Goal: Check status: Check status

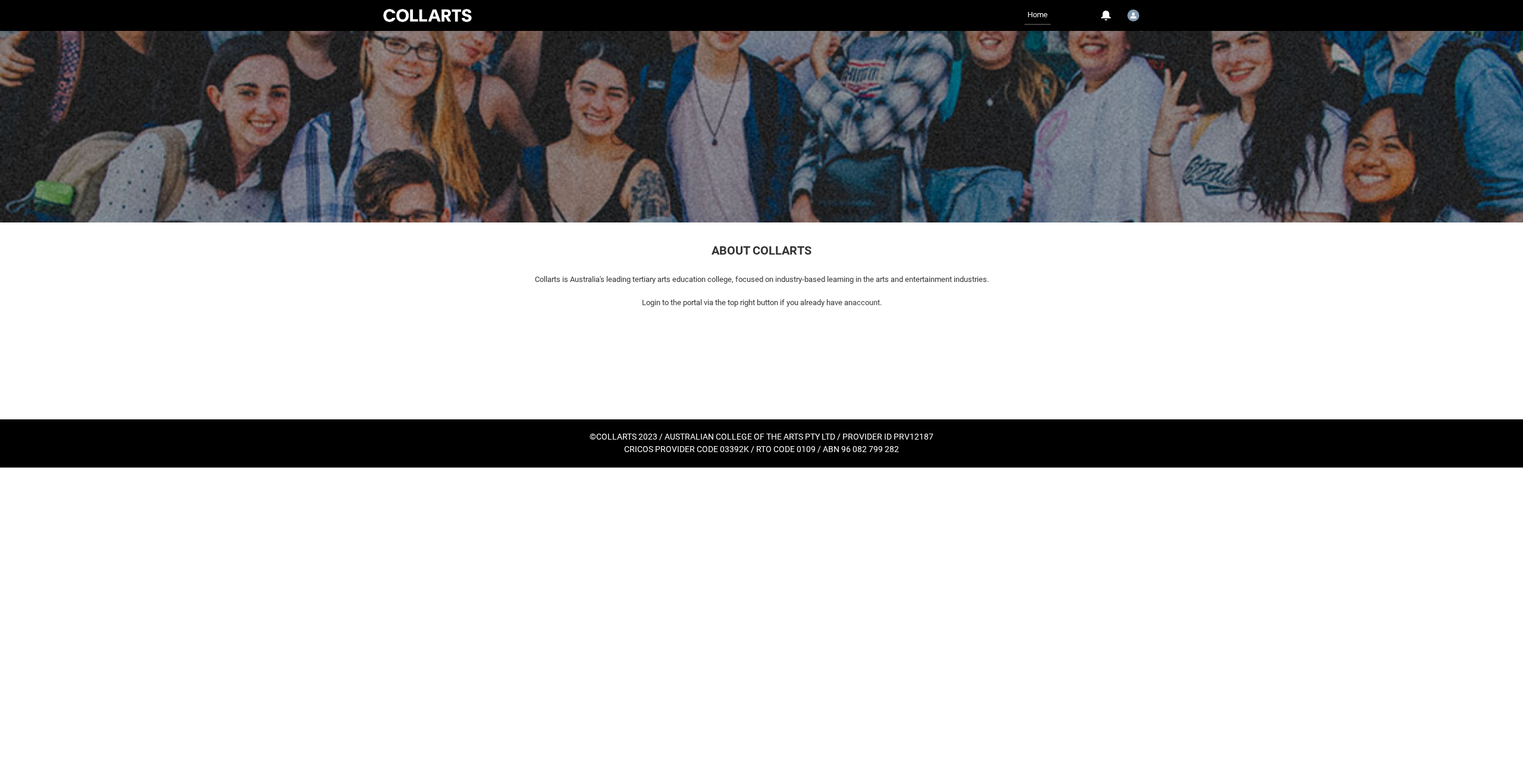
click at [1036, 16] on link "Home" at bounding box center [1038, 16] width 26 height 19
click at [1039, 13] on link "Home" at bounding box center [1038, 16] width 26 height 19
click at [1132, 15] on img "User Profile Elliot.Folvig" at bounding box center [1133, 15] width 12 height 12
click at [1105, 42] on span "Profile" at bounding box center [1103, 44] width 21 height 11
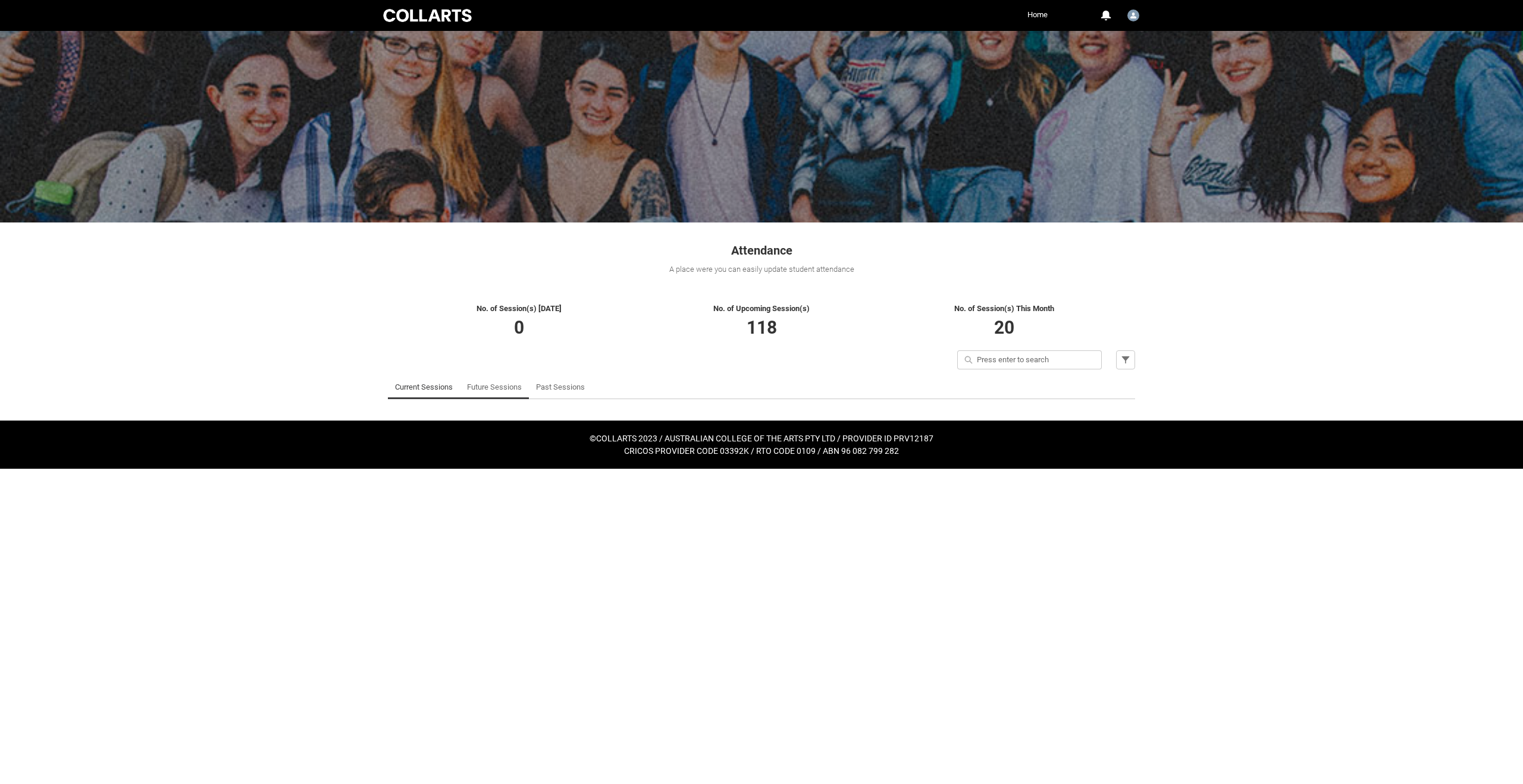
click at [476, 392] on link "Future Sessions" at bounding box center [494, 387] width 54 height 24
click at [565, 390] on link "Past Sessions" at bounding box center [560, 387] width 49 height 24
click at [498, 383] on link "Future Sessions" at bounding box center [494, 387] width 54 height 24
click at [500, 390] on link "Future Sessions" at bounding box center [494, 387] width 54 height 24
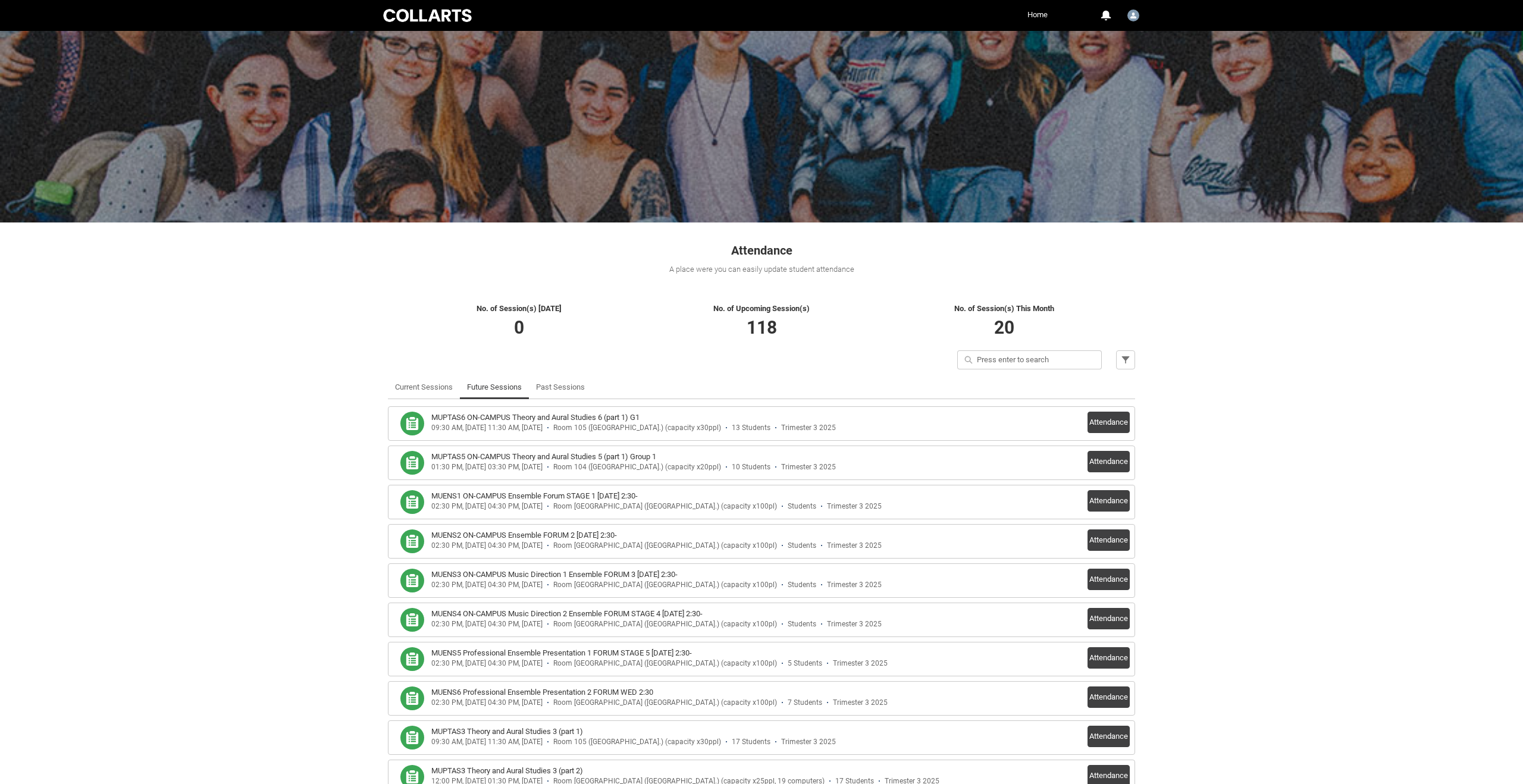
click at [1033, 15] on link "Home" at bounding box center [1038, 15] width 26 height 18
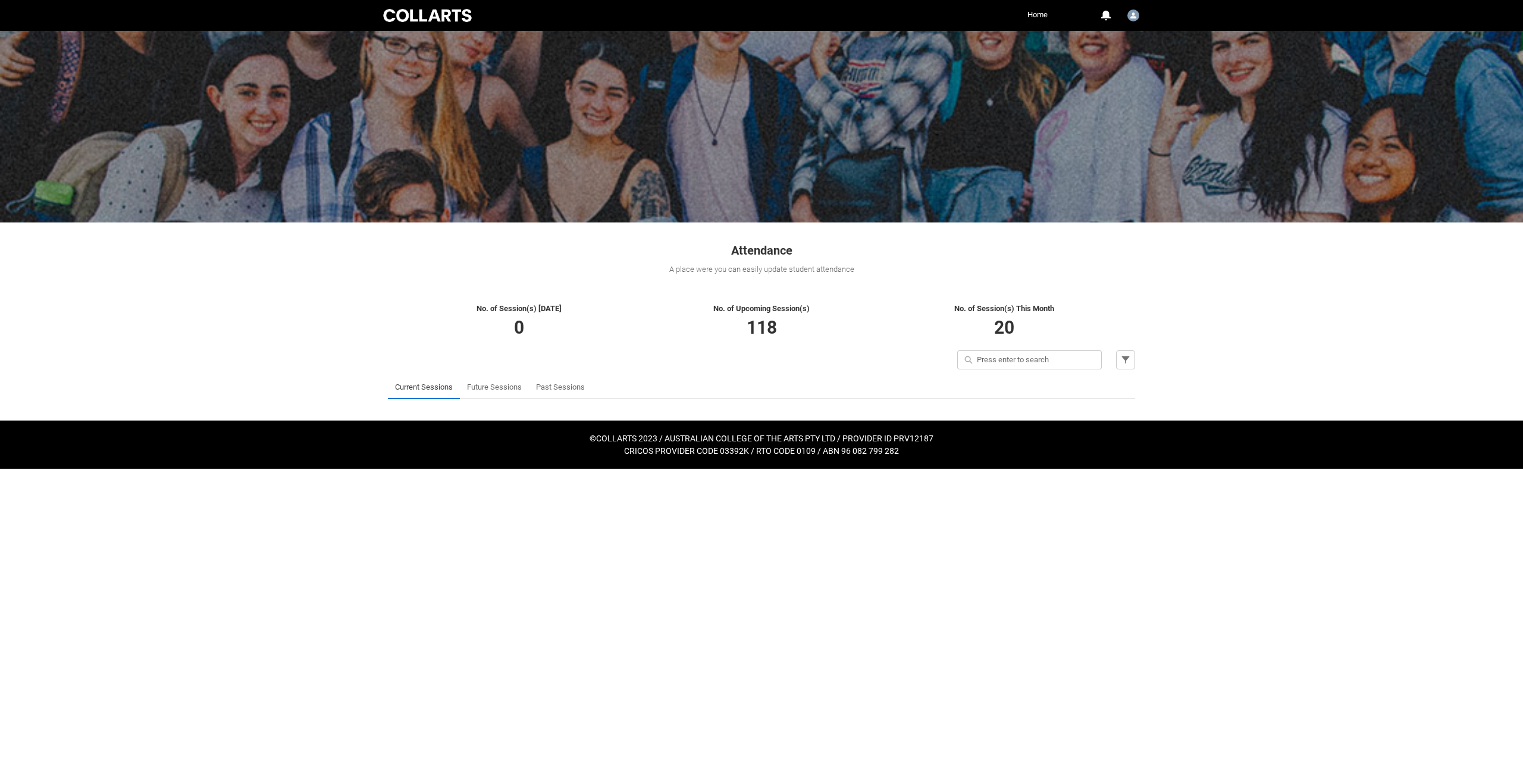
click at [419, 388] on link "Current Sessions" at bounding box center [424, 387] width 58 height 24
click at [482, 386] on link "Future Sessions" at bounding box center [494, 387] width 54 height 24
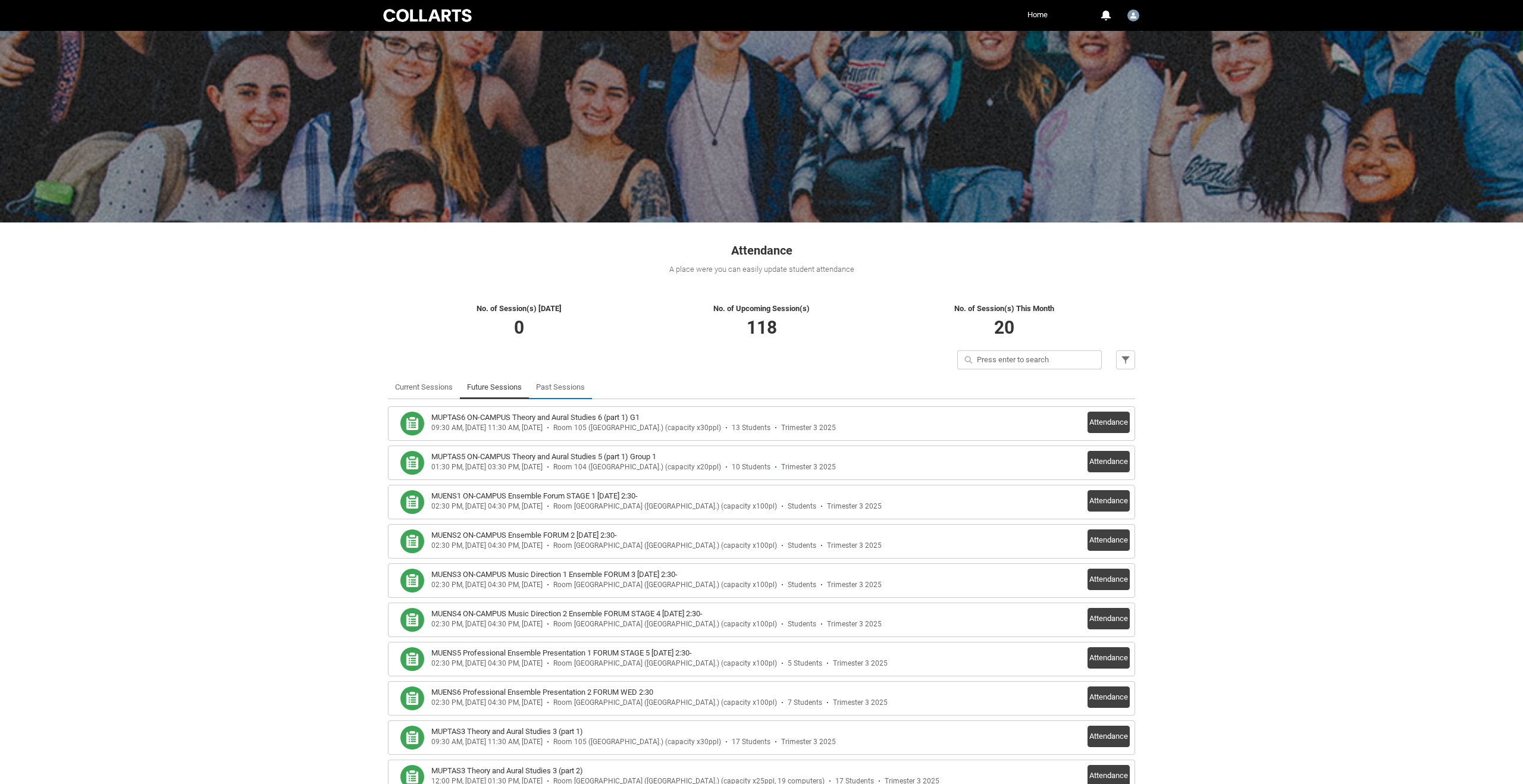
click at [567, 384] on link "Past Sessions" at bounding box center [560, 387] width 49 height 24
click at [482, 389] on link "Future Sessions" at bounding box center [494, 387] width 54 height 24
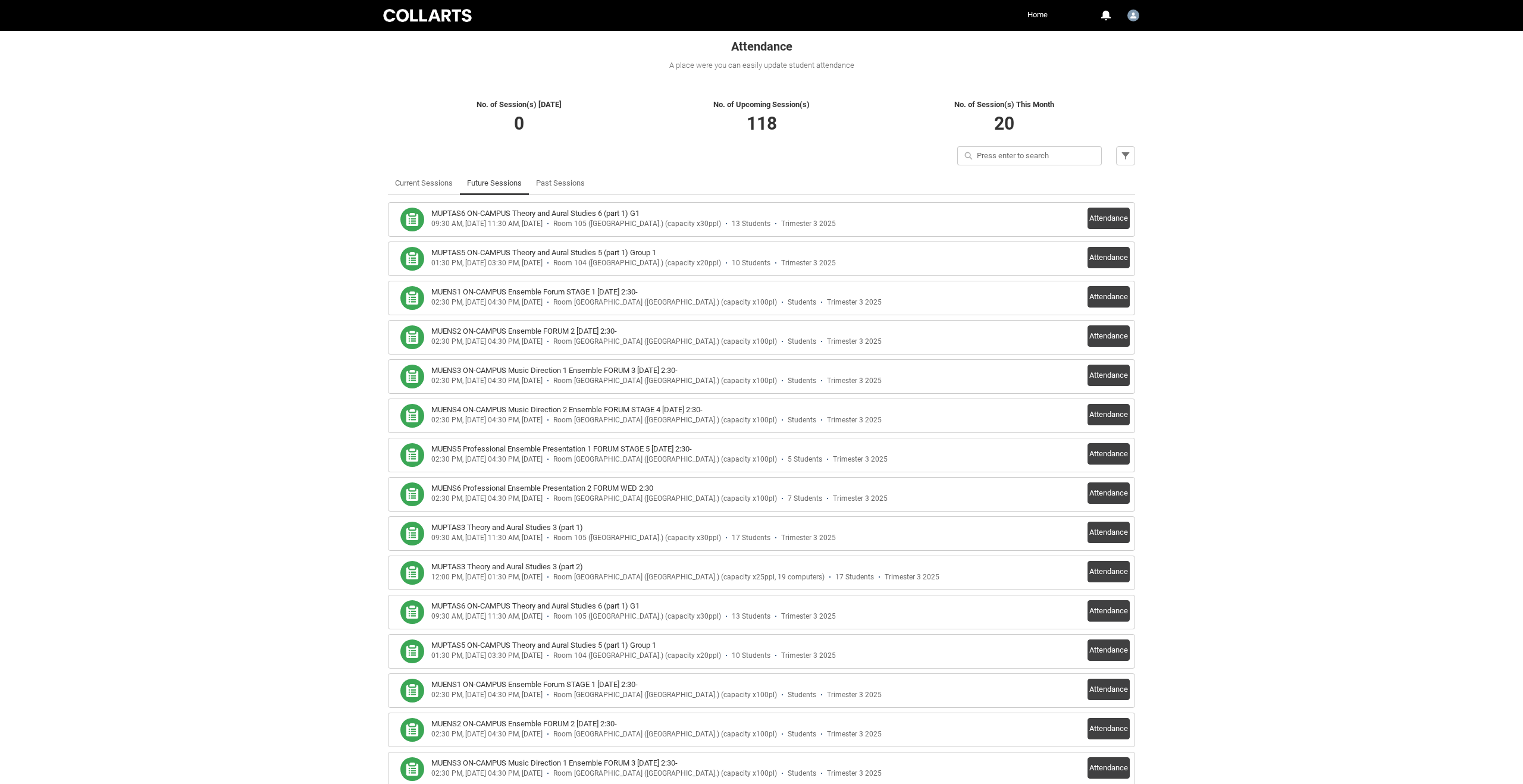
scroll to position [259, 0]
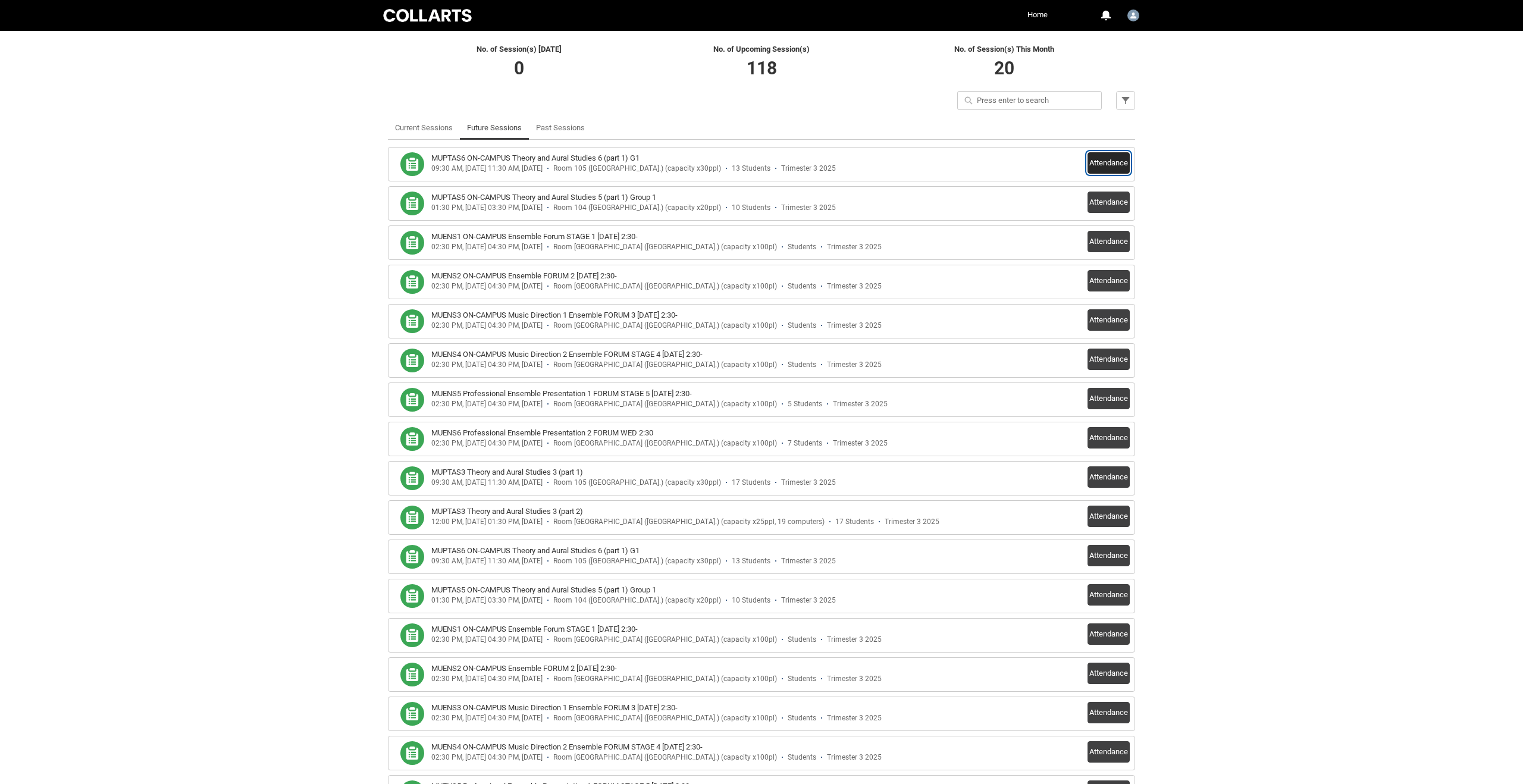
click at [1114, 165] on button "Attendance" at bounding box center [1108, 163] width 42 height 21
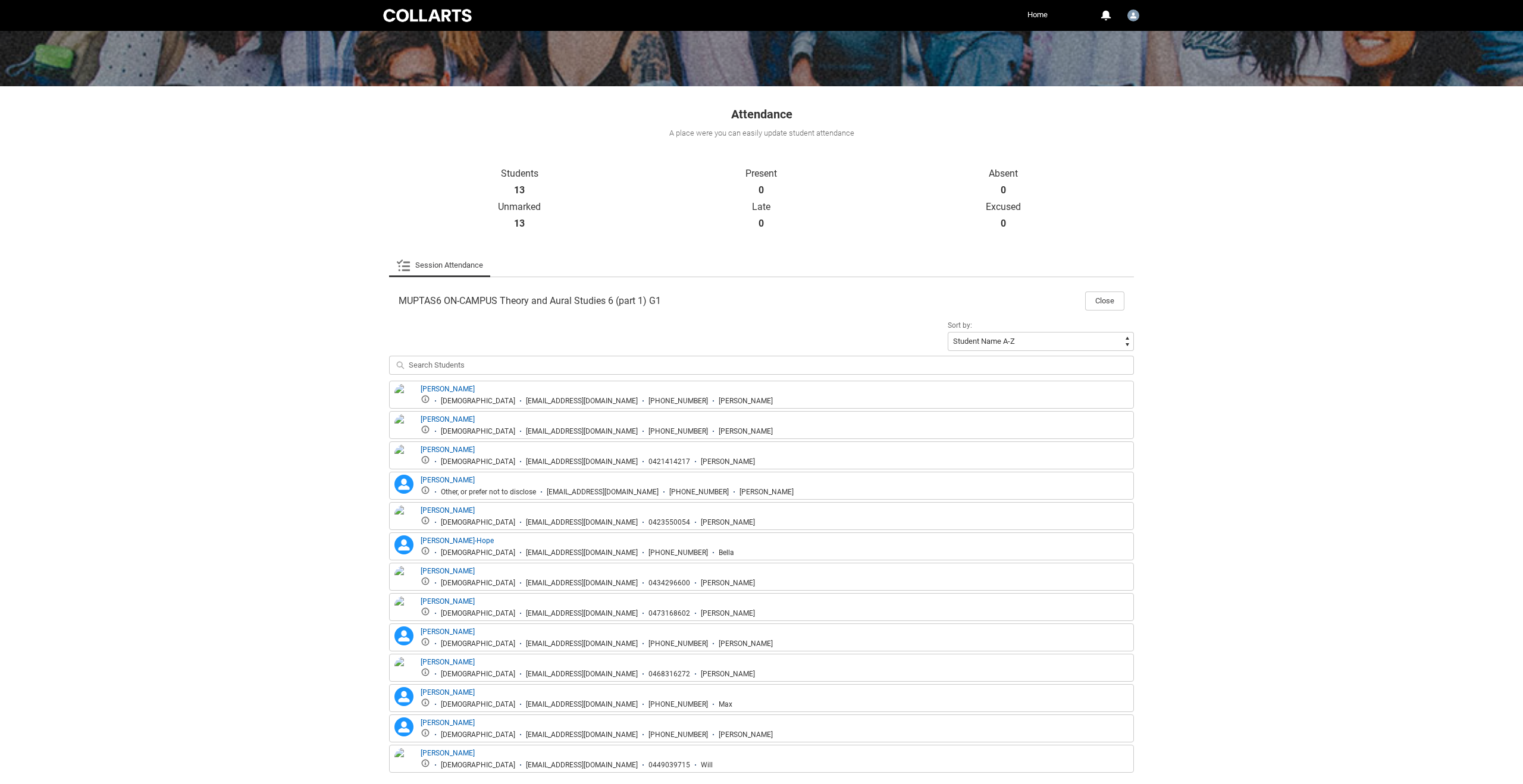
scroll to position [154, 0]
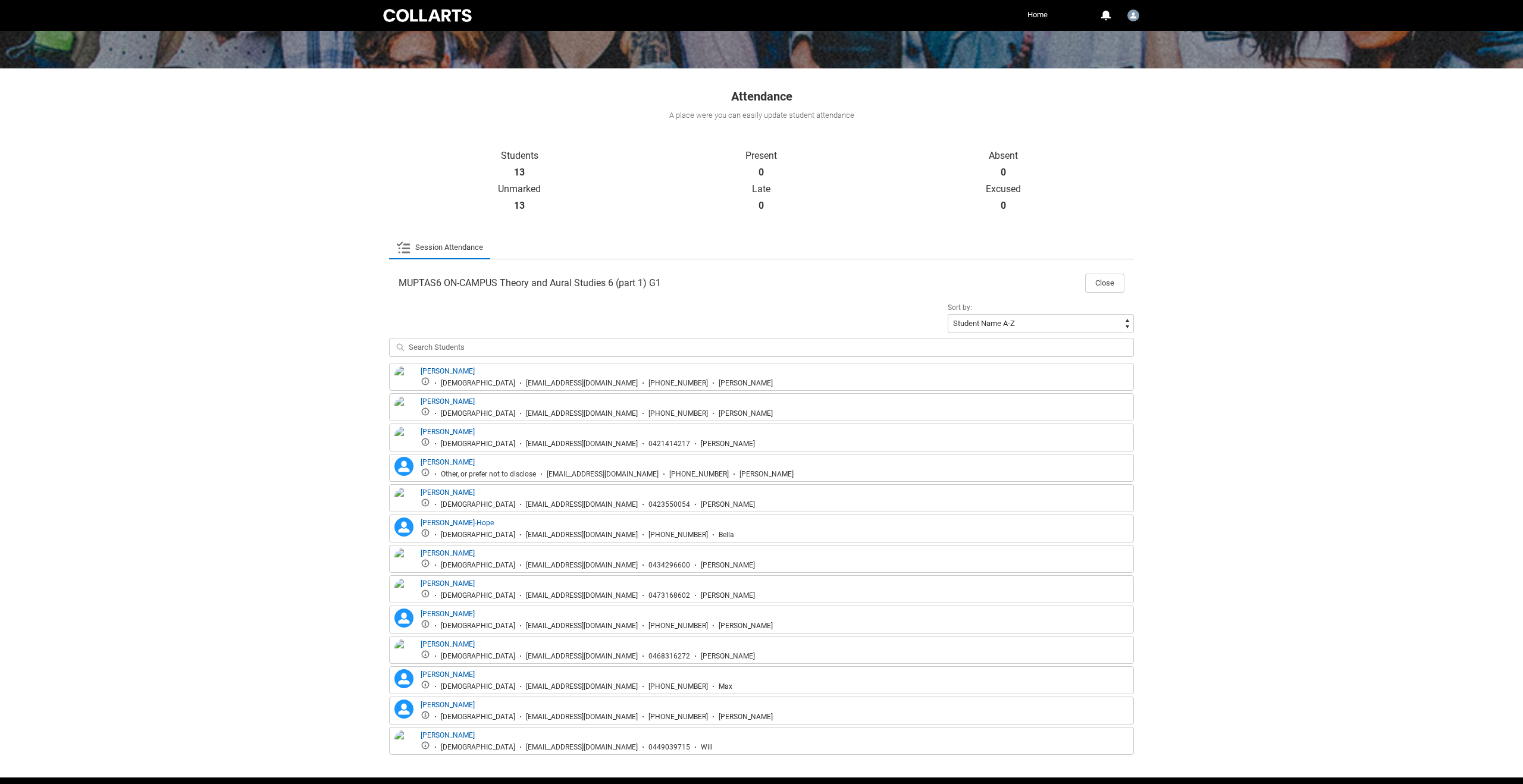
click at [458, 245] on link "Session Attendance" at bounding box center [440, 247] width 87 height 24
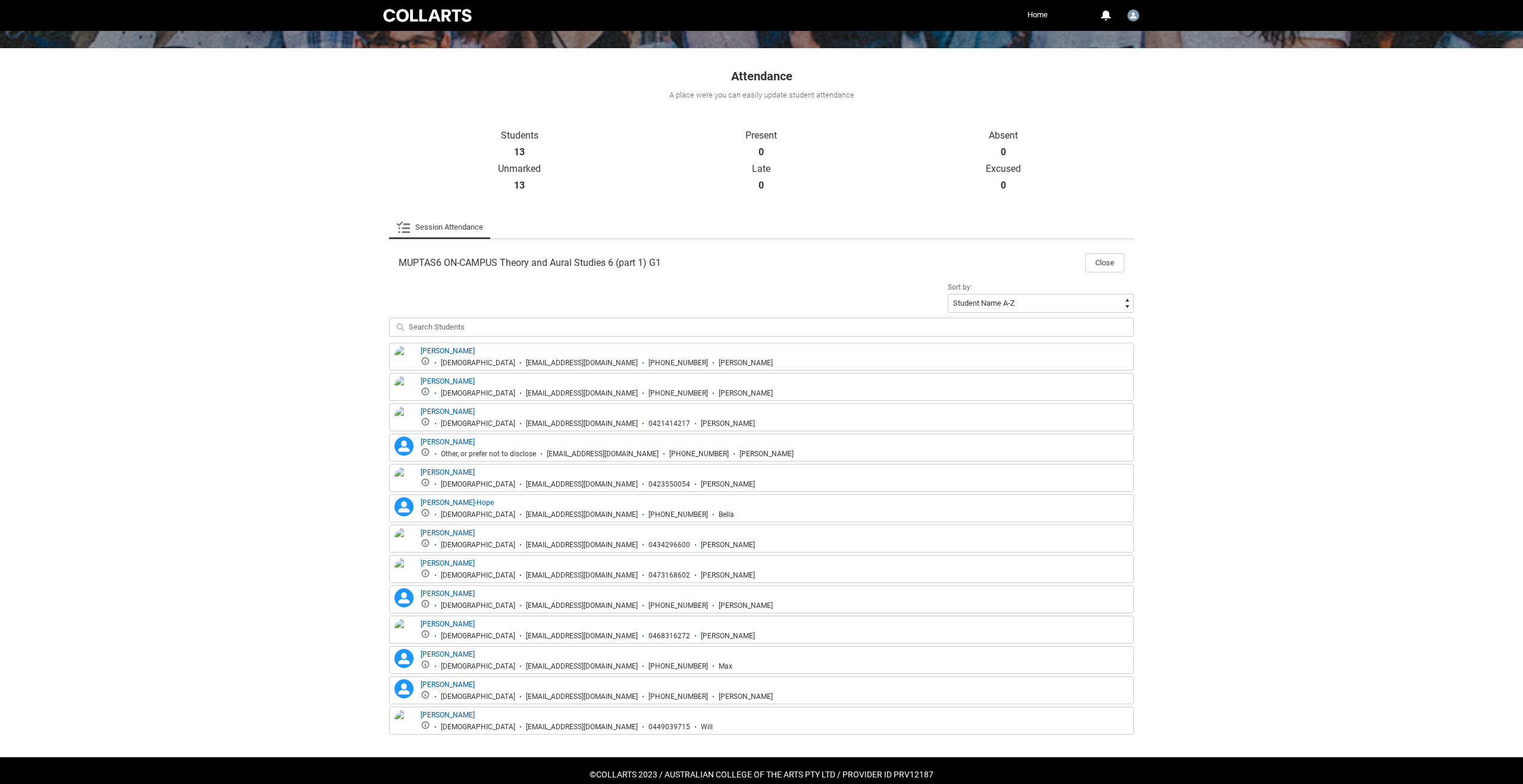
scroll to position [195, 0]
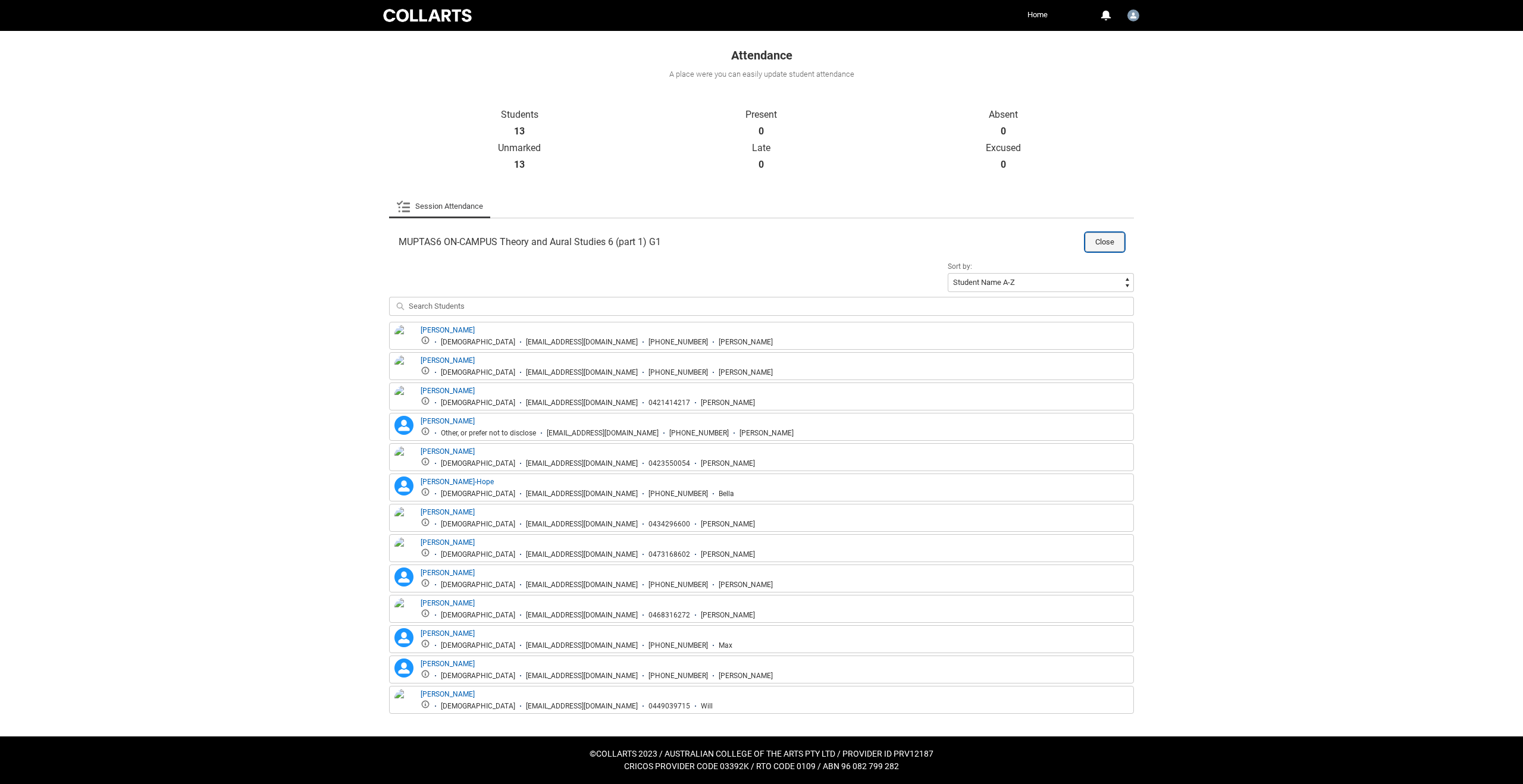
click at [1103, 241] on button "Close" at bounding box center [1105, 243] width 39 height 19
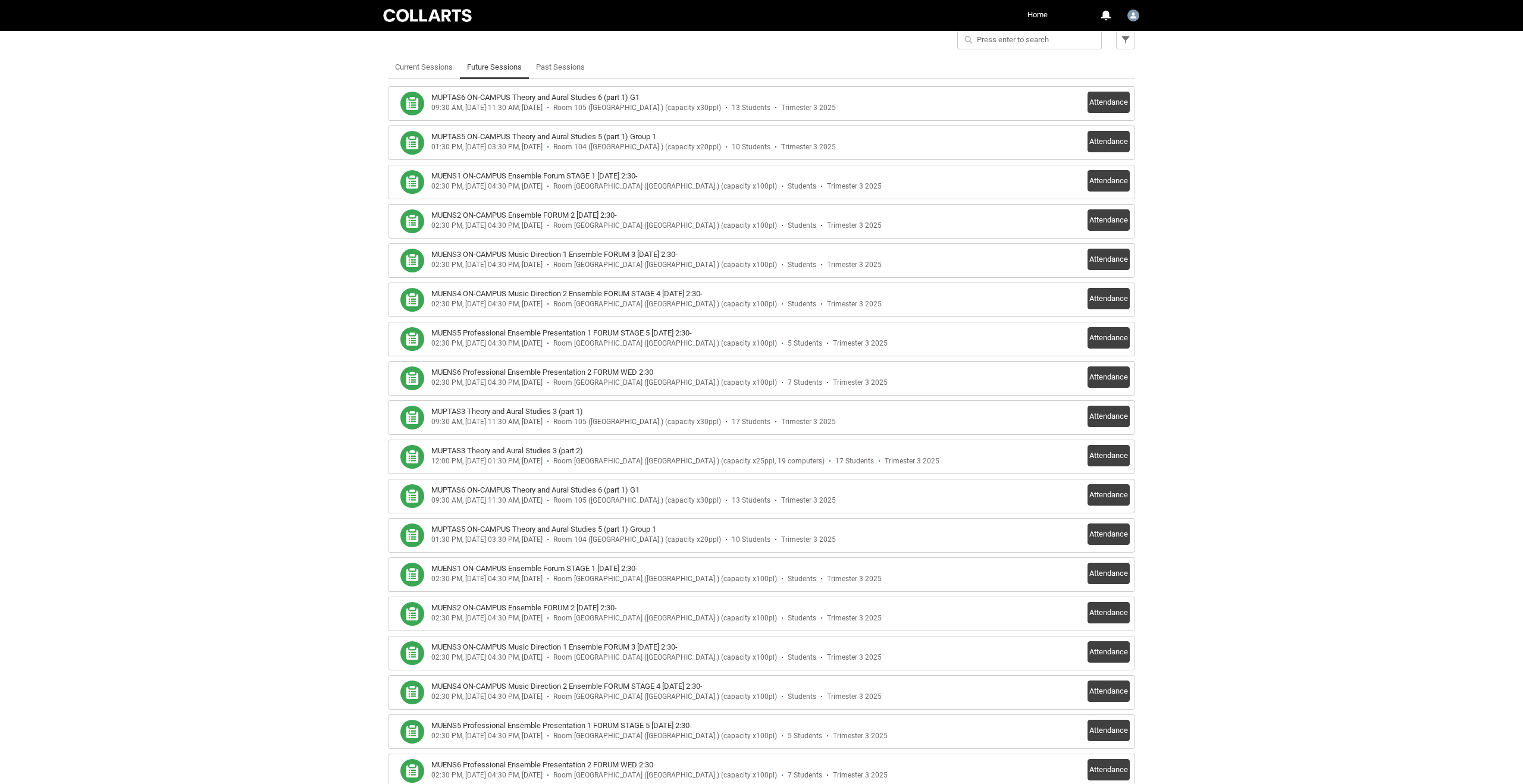
scroll to position [0, 0]
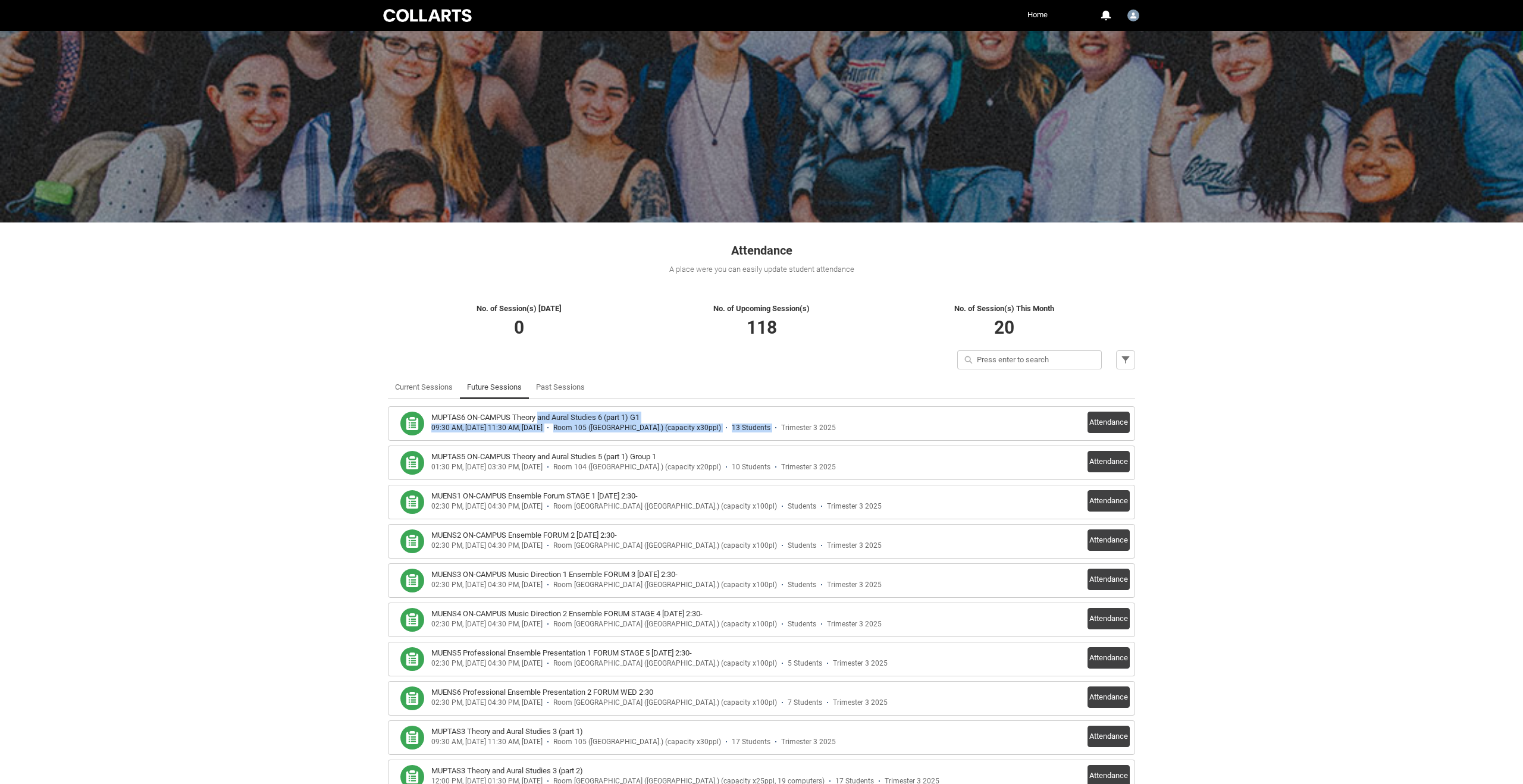
drag, startPoint x: 843, startPoint y: 427, endPoint x: 538, endPoint y: 415, distance: 305.2
click at [539, 415] on div "MUPTAS6 ON-CAMPUS Theory and Aural Studies 6 (part 1) G1 09:30 AM, [DATE] 11:30…" at bounding box center [715, 422] width 569 height 21
click at [776, 358] on div "Quick search Filter" at bounding box center [762, 362] width 762 height 25
click at [781, 329] on p "118" at bounding box center [762, 327] width 243 height 27
drag, startPoint x: 746, startPoint y: 324, endPoint x: 785, endPoint y: 329, distance: 39.3
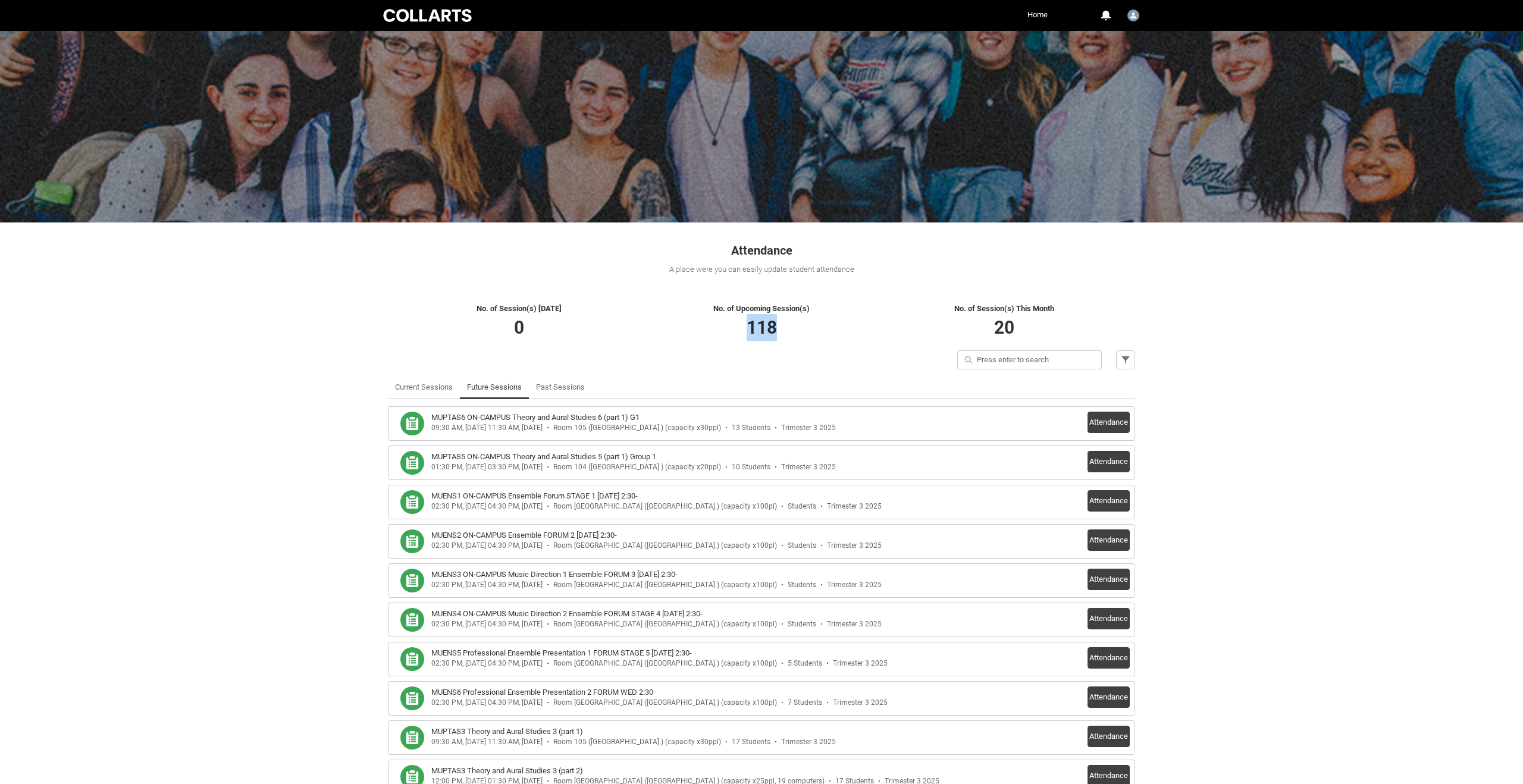
click at [785, 329] on p "118" at bounding box center [762, 327] width 243 height 27
